Goal: Task Accomplishment & Management: Complete application form

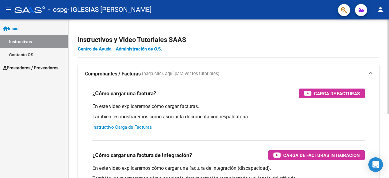
click at [135, 128] on link "Instructivo Carga de Facturas" at bounding box center [122, 126] width 60 height 5
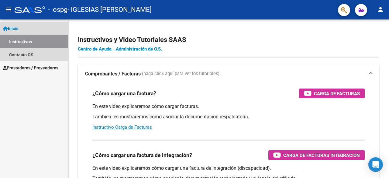
click at [32, 30] on link "Inicio" at bounding box center [34, 28] width 68 height 13
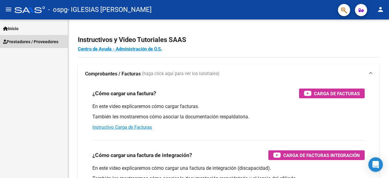
click at [40, 43] on span "Prestadores / Proveedores" at bounding box center [30, 41] width 55 height 7
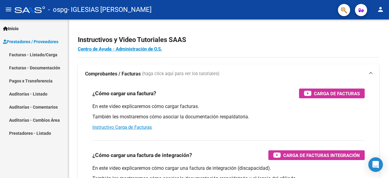
click at [53, 55] on link "Facturas - Listado/Carga" at bounding box center [34, 54] width 68 height 13
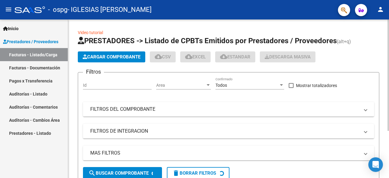
click at [127, 60] on button "Cargar Comprobante" at bounding box center [111, 56] width 67 height 11
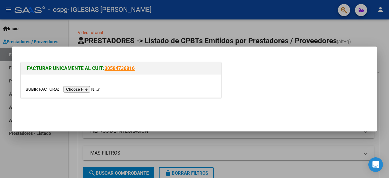
click at [81, 92] on input "file" at bounding box center [64, 89] width 77 height 6
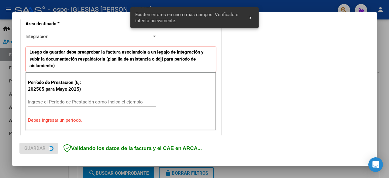
scroll to position [148, 0]
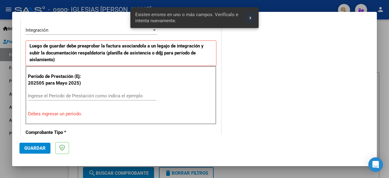
click at [248, 19] on button "x" at bounding box center [250, 17] width 12 height 11
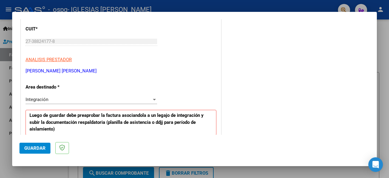
scroll to position [87, 0]
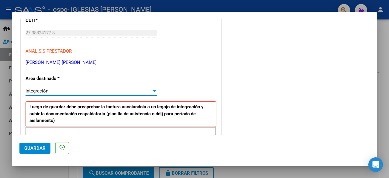
click at [99, 90] on div "Integración" at bounding box center [89, 90] width 126 height 5
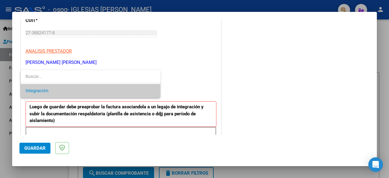
click at [99, 90] on span "Integración" at bounding box center [91, 91] width 130 height 14
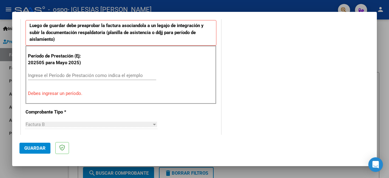
scroll to position [179, 0]
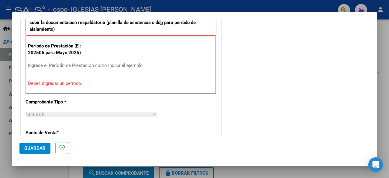
click at [51, 65] on input "Ingrese el Período de Prestación como indica el ejemplo" at bounding box center [92, 65] width 128 height 5
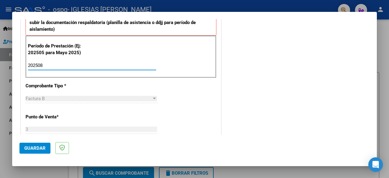
type input "202508"
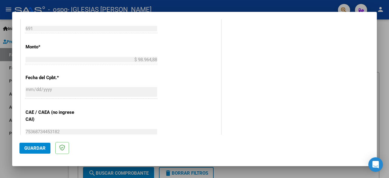
scroll to position [431, 0]
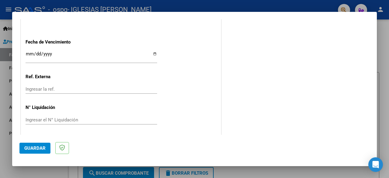
click at [39, 144] on button "Guardar" at bounding box center [34, 147] width 31 height 11
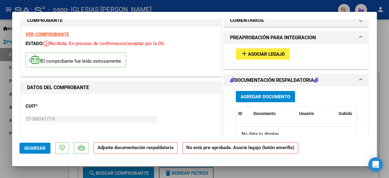
scroll to position [0, 0]
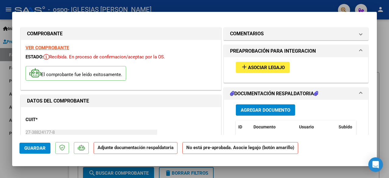
click at [328, 53] on mat-panel-title "PREAPROBACIÓN PARA INTEGRACION" at bounding box center [292, 50] width 124 height 7
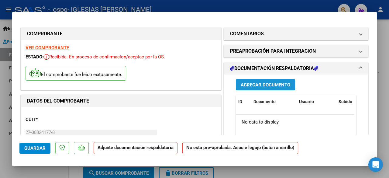
click at [278, 82] on span "Agregar Documento" at bounding box center [264, 84] width 49 height 5
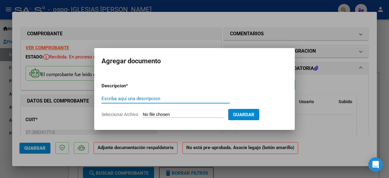
click at [171, 98] on input "Escriba aquí una descripcion" at bounding box center [165, 98] width 128 height 5
type input "Planilla de asistencia"
click at [156, 118] on form "Descripcion * Planilla de asistencia Escriba aquí una descripcion Seleccionar A…" at bounding box center [194, 100] width 186 height 44
click at [158, 114] on input "Seleccionar Archivo" at bounding box center [183, 115] width 80 height 6
type input "C:\fakepath\[PERSON_NAME]- Agosto C.pdf"
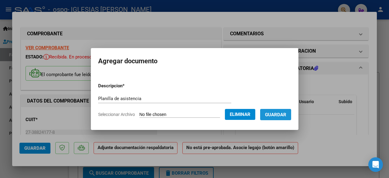
click at [284, 115] on span "Guardar" at bounding box center [275, 114] width 21 height 5
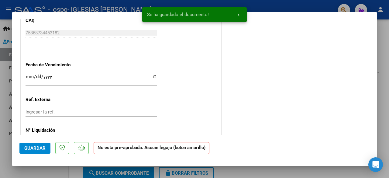
scroll to position [418, 0]
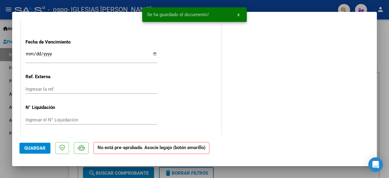
click at [39, 147] on span "Guardar" at bounding box center [34, 147] width 21 height 5
click at [239, 16] on span "x" at bounding box center [238, 14] width 2 height 5
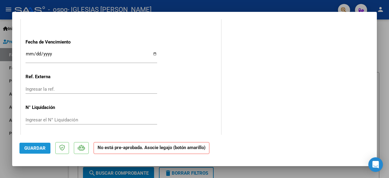
click at [45, 148] on button "Guardar" at bounding box center [34, 147] width 31 height 11
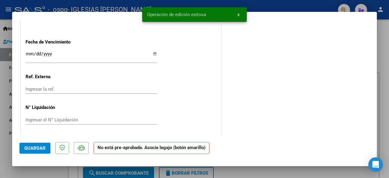
click at [238, 12] on span "x" at bounding box center [238, 14] width 2 height 5
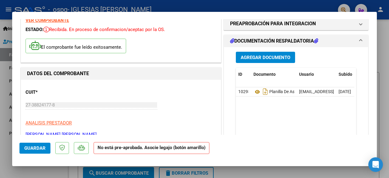
scroll to position [0, 0]
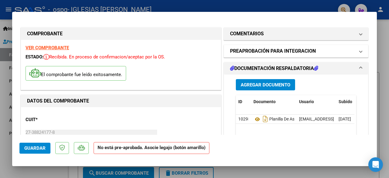
click at [300, 55] on mat-expansion-panel-header "PREAPROBACIÓN PARA INTEGRACION" at bounding box center [296, 51] width 144 height 12
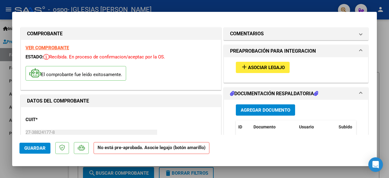
click at [272, 172] on div at bounding box center [194, 89] width 389 height 178
type input "$ 0,00"
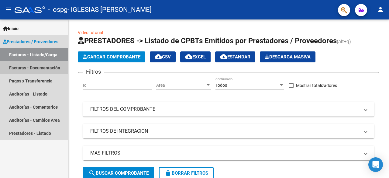
click at [55, 69] on link "Facturas - Documentación" at bounding box center [34, 67] width 68 height 13
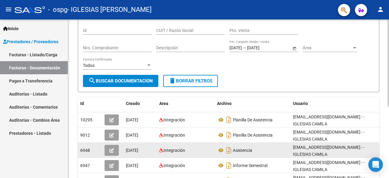
scroll to position [61, 0]
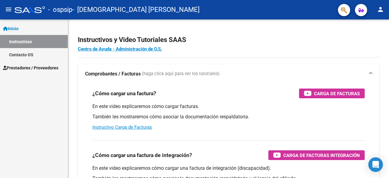
click at [40, 65] on span "Prestadores / Proveedores" at bounding box center [30, 67] width 55 height 7
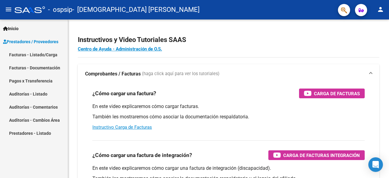
click at [49, 58] on link "Facturas - Listado/Carga" at bounding box center [34, 54] width 68 height 13
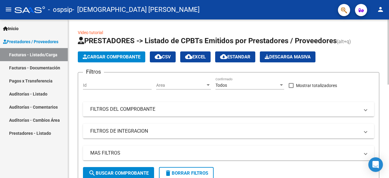
click at [122, 57] on span "Cargar Comprobante" at bounding box center [112, 56] width 58 height 5
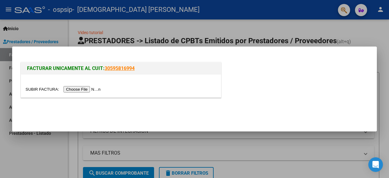
click at [90, 88] on input "file" at bounding box center [64, 89] width 77 height 6
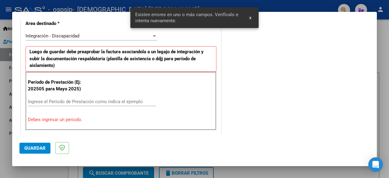
scroll to position [148, 0]
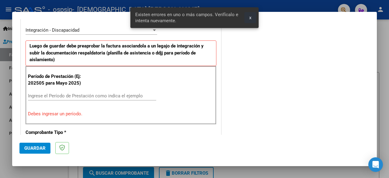
click at [250, 19] on span "x" at bounding box center [250, 17] width 2 height 5
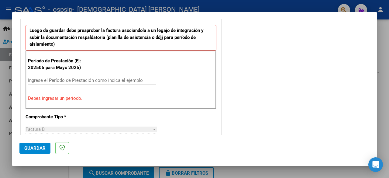
scroll to position [179, 0]
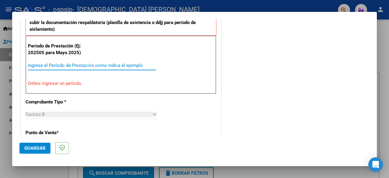
click at [109, 66] on input "Ingrese el Período de Prestación como indica el ejemplo" at bounding box center [92, 65] width 128 height 5
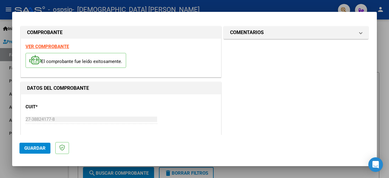
scroll to position [0, 0]
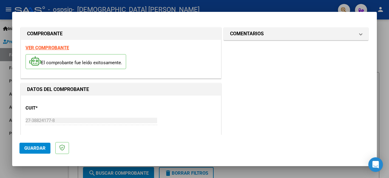
type input "202508"
click at [44, 150] on span "Guardar" at bounding box center [34, 147] width 21 height 5
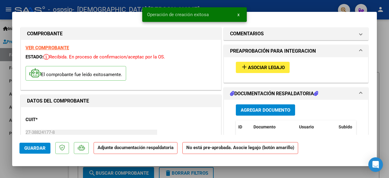
click at [239, 14] on button "x" at bounding box center [238, 14] width 12 height 11
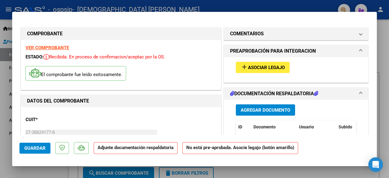
scroll to position [30, 0]
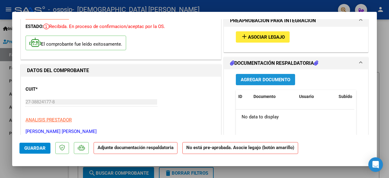
click at [266, 82] on button "Agregar Documento" at bounding box center [265, 79] width 59 height 11
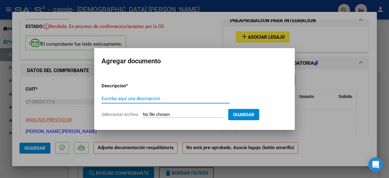
click at [159, 114] on input "Seleccionar Archivo" at bounding box center [183, 115] width 80 height 6
type input "C:\fakepath\WhatsApp Image 2025-09-01 at 5.10.19 PM.jpeg"
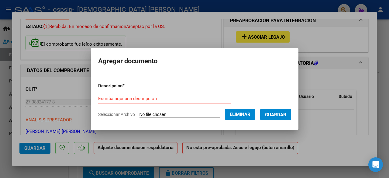
click at [144, 97] on input "Escriba aquí una descripcion" at bounding box center [164, 98] width 133 height 5
type input "Planilla de asistencia"
click at [266, 114] on span "Guardar" at bounding box center [275, 114] width 21 height 5
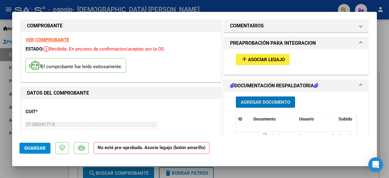
scroll to position [0, 0]
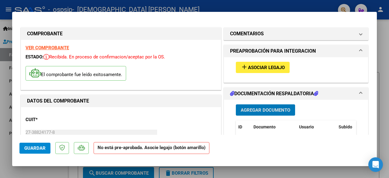
click at [29, 150] on button "Guardar" at bounding box center [34, 147] width 31 height 11
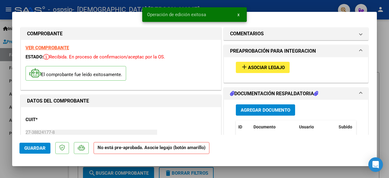
click at [237, 18] on button "x" at bounding box center [238, 14] width 12 height 11
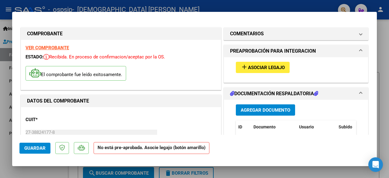
click at [286, 170] on div at bounding box center [194, 89] width 389 height 178
type input "$ 0,00"
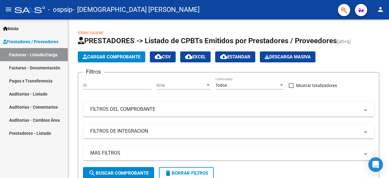
click at [57, 67] on link "Facturas - Documentación" at bounding box center [34, 67] width 68 height 13
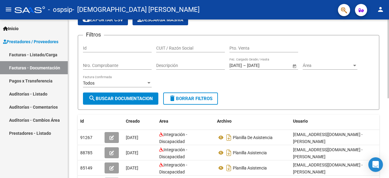
scroll to position [61, 0]
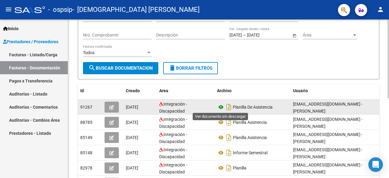
click at [223, 106] on icon at bounding box center [221, 106] width 8 height 7
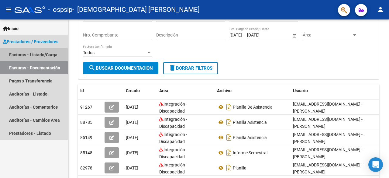
click at [56, 56] on link "Facturas - Listado/Carga" at bounding box center [34, 54] width 68 height 13
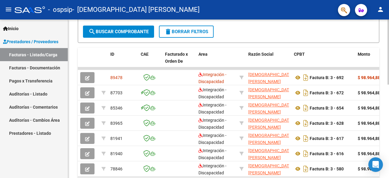
scroll to position [135, 0]
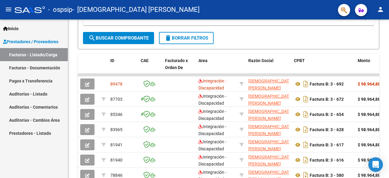
click at [53, 43] on span "Prestadores / Proveedores" at bounding box center [30, 41] width 55 height 7
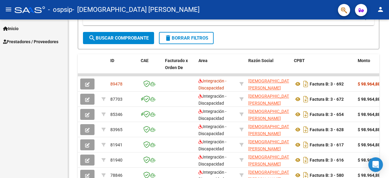
click at [53, 43] on span "Prestadores / Proveedores" at bounding box center [30, 41] width 55 height 7
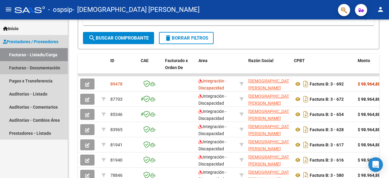
click at [53, 65] on link "Facturas - Documentación" at bounding box center [34, 67] width 68 height 13
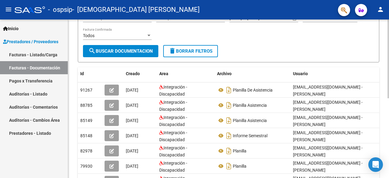
scroll to position [74, 0]
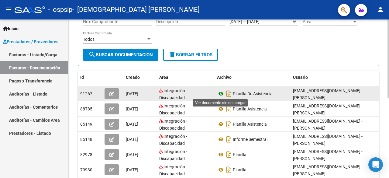
click at [217, 92] on icon at bounding box center [221, 93] width 8 height 7
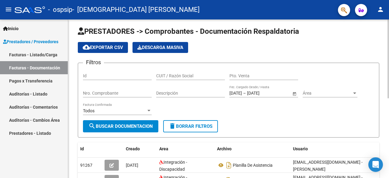
scroll to position [0, 0]
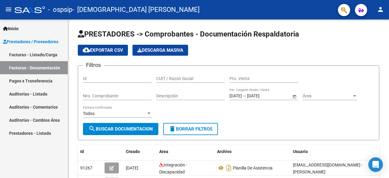
click at [53, 46] on link "Prestadores / Proveedores" at bounding box center [34, 41] width 68 height 13
